Goal: Check status: Check status

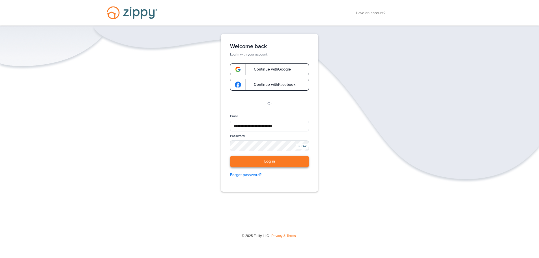
click at [275, 162] on button "Log in" at bounding box center [269, 162] width 79 height 12
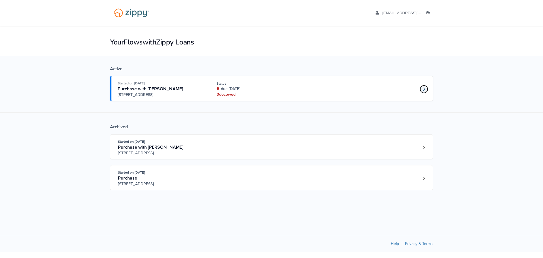
click at [424, 89] on icon "Loan number 4190800" at bounding box center [424, 89] width 2 height 4
click at [423, 88] on icon "Loan number 4190800" at bounding box center [424, 89] width 2 height 4
